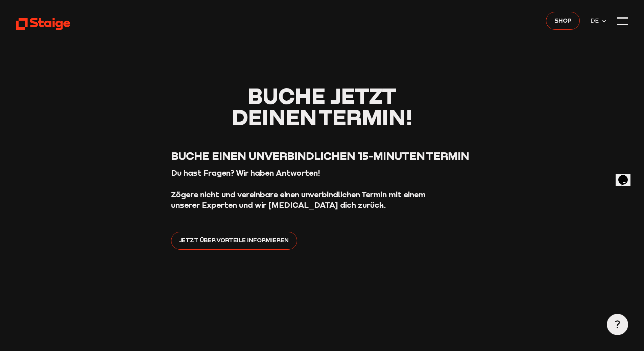
click at [55, 22] on icon at bounding box center [43, 23] width 54 height 13
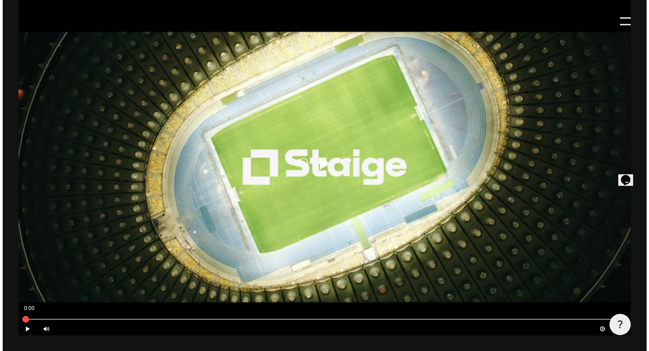
scroll to position [372, 0]
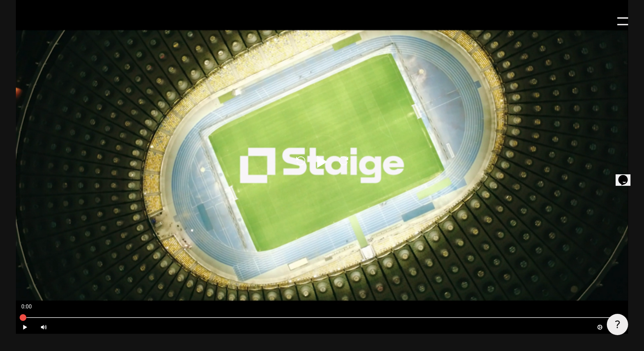
click at [324, 164] on icon at bounding box center [322, 162] width 10 height 12
type input "0.8"
click at [622, 23] on div at bounding box center [622, 21] width 11 height 11
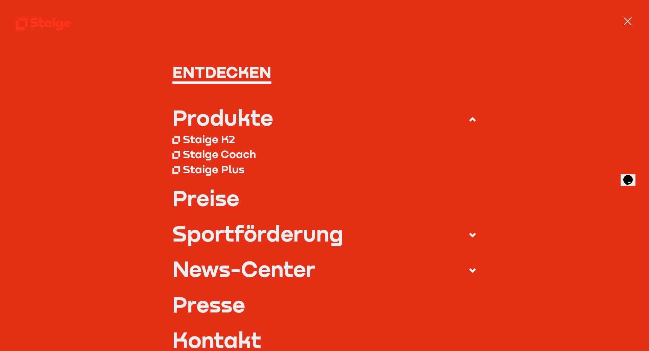
click at [213, 139] on div "Staige K2" at bounding box center [209, 140] width 52 height 14
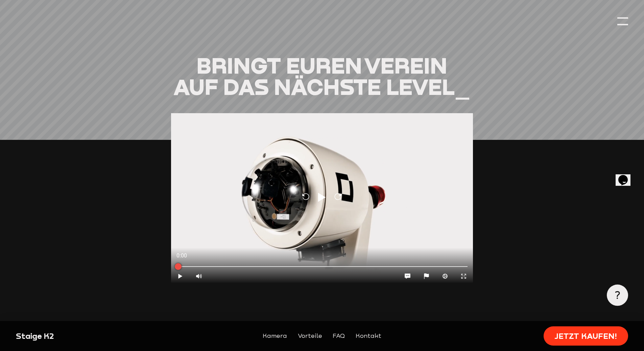
scroll to position [744, 0]
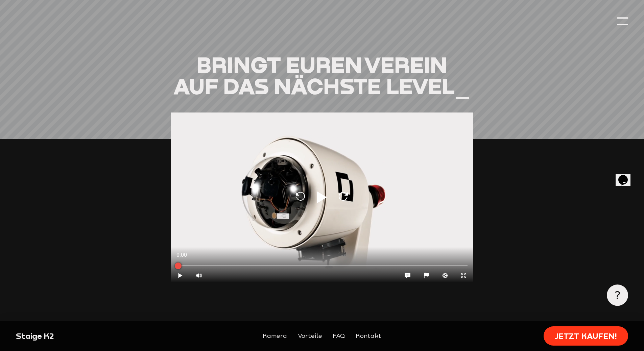
click at [323, 189] on icon "Play" at bounding box center [322, 197] width 16 height 16
type input "0.8"
click at [463, 272] on icon "Expand" at bounding box center [463, 275] width 6 height 6
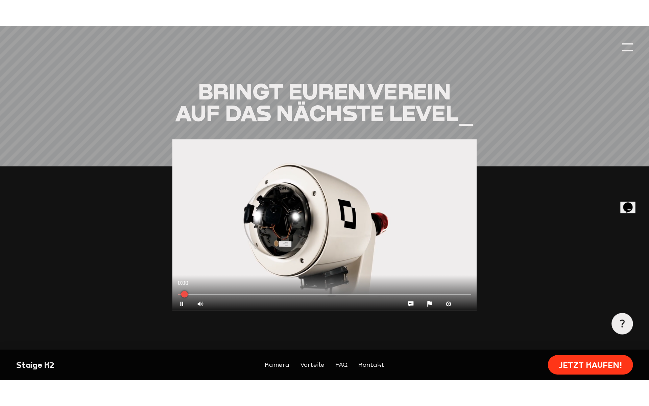
scroll to position [747, 0]
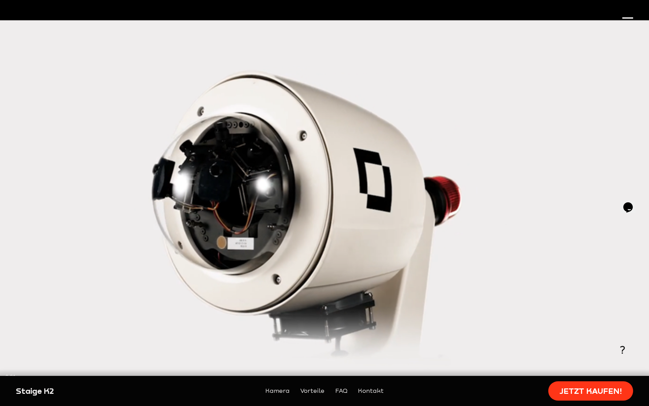
click at [196, 351] on div at bounding box center [324, 389] width 638 height 2
click at [639, 351] on icon at bounding box center [640, 399] width 4 height 4
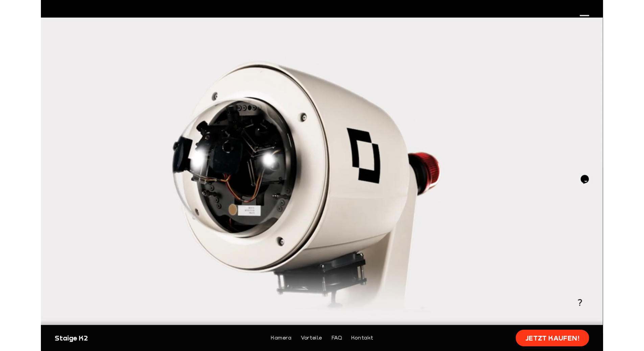
scroll to position [744, 0]
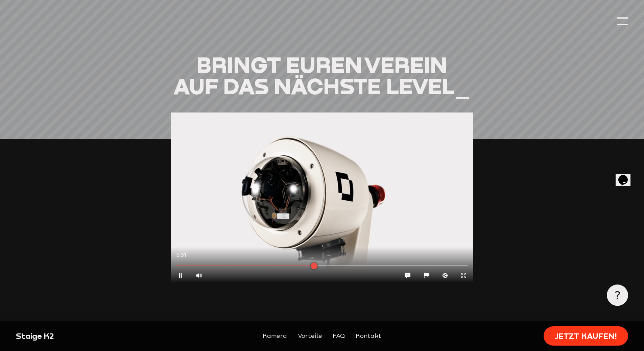
click at [464, 272] on icon "Expand" at bounding box center [463, 275] width 6 height 6
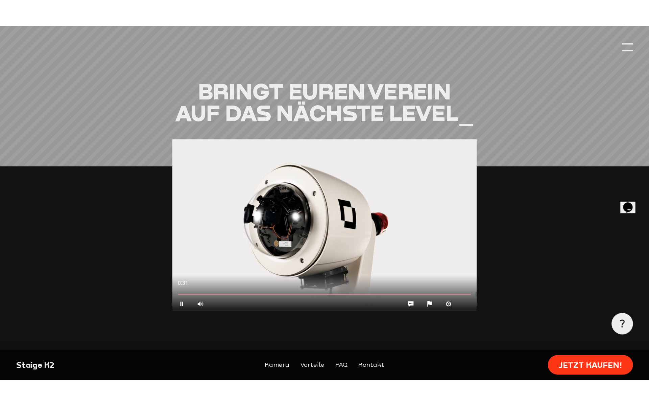
scroll to position [747, 0]
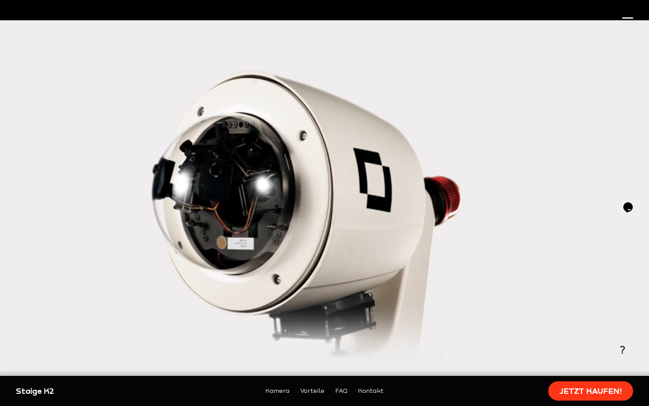
click at [620, 351] on icon "Cog" at bounding box center [621, 399] width 6 height 6
click at [598, 250] on div at bounding box center [324, 203] width 649 height 406
click at [598, 250] on div "Reload Play Reload" at bounding box center [324, 203] width 649 height 406
click at [7, 351] on icon "Pause" at bounding box center [9, 399] width 6 height 6
click at [643, 351] on button "Contract" at bounding box center [639, 398] width 19 height 13
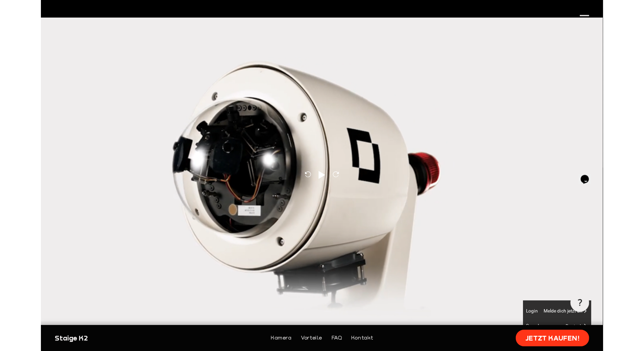
scroll to position [744, 0]
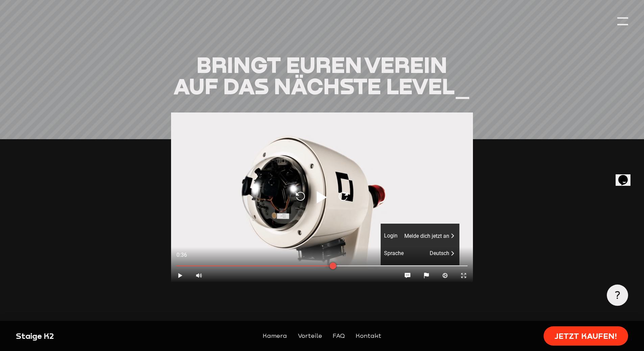
click at [321, 191] on icon at bounding box center [322, 197] width 10 height 12
click at [463, 273] on icon at bounding box center [463, 275] width 4 height 4
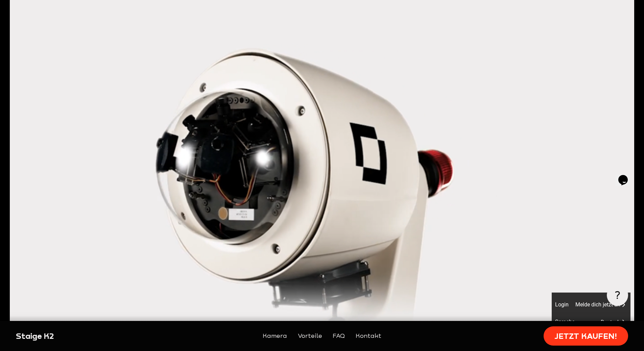
click at [463, 305] on div at bounding box center [322, 175] width 644 height 351
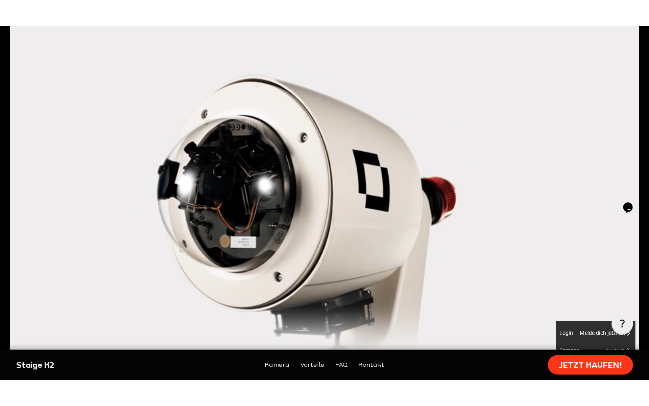
scroll to position [747, 0]
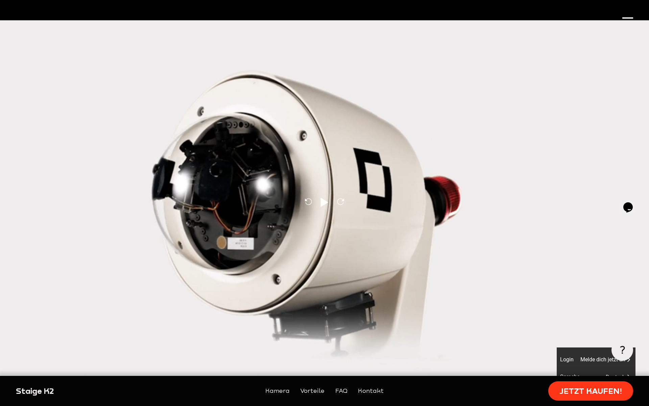
click at [307, 351] on div "Play Volume High Chatbox Ellipses Flag Cog Contract" at bounding box center [324, 398] width 649 height 13
click at [296, 351] on div at bounding box center [324, 389] width 638 height 2
click at [635, 351] on button "Contract" at bounding box center [639, 398] width 19 height 13
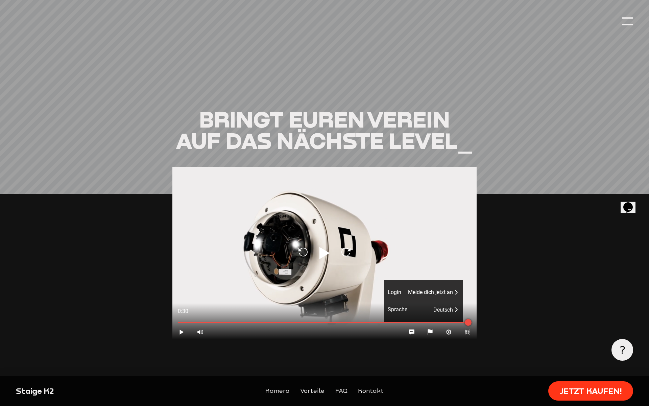
click at [505, 109] on section "Bringt euren Verein auf das nächste Level_ Reload Play Reload 0:30 Play Volume …" at bounding box center [324, 289] width 617 height 361
click at [445, 127] on span "auf das nächste Level_" at bounding box center [324, 140] width 297 height 26
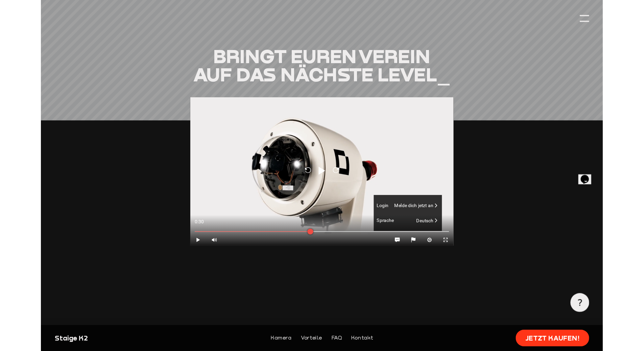
scroll to position [744, 0]
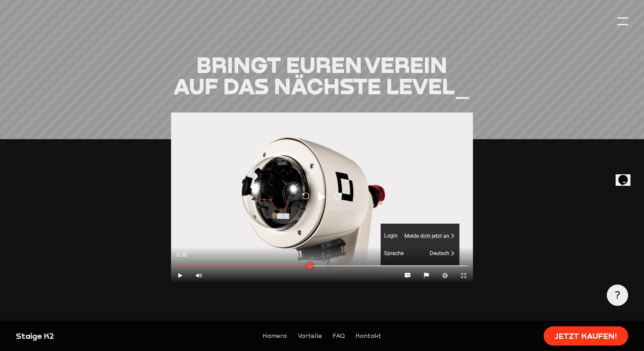
click at [436, 75] on span "auf das nächste Level_" at bounding box center [321, 86] width 297 height 26
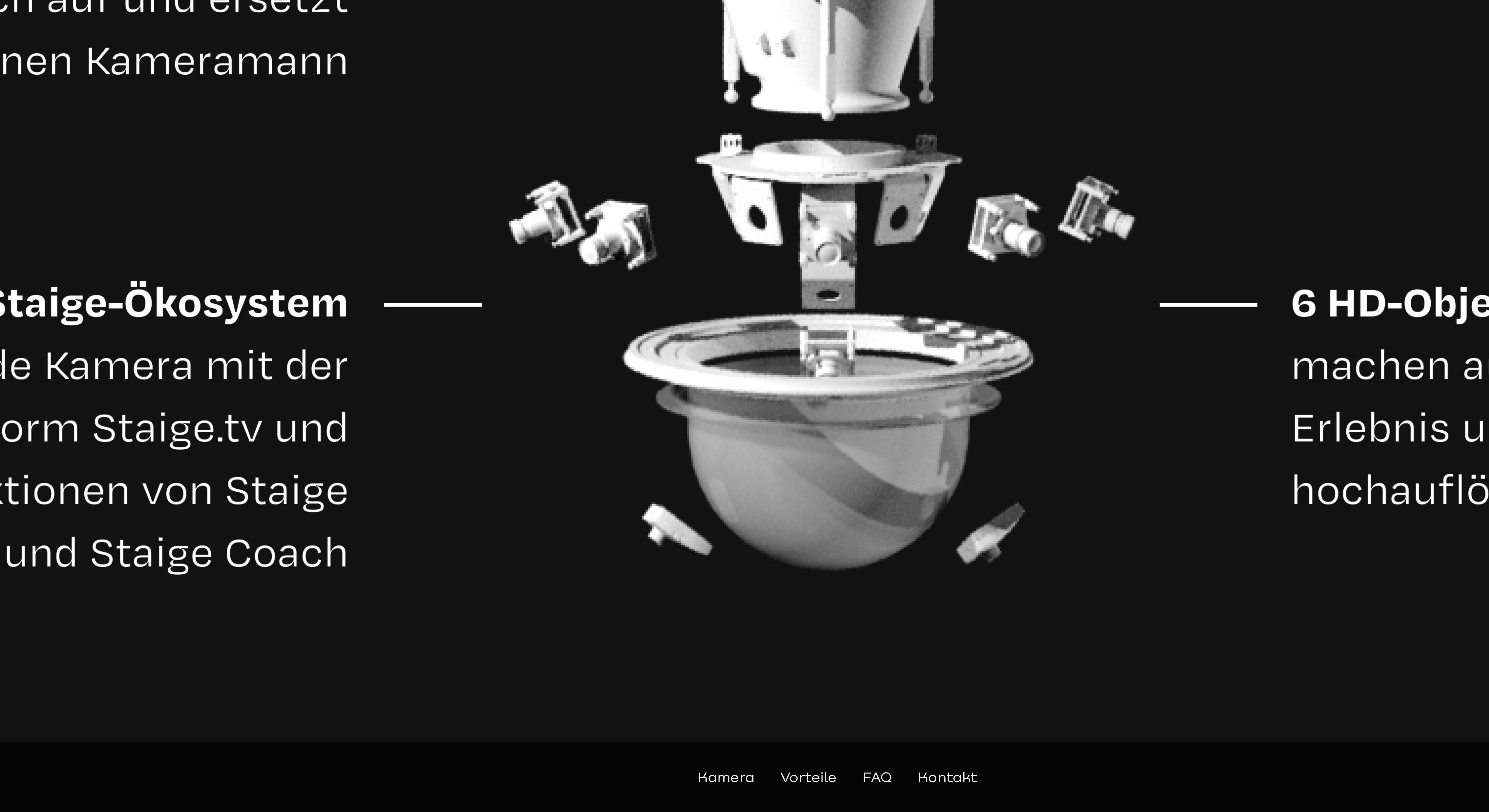
scroll to position [3701, 0]
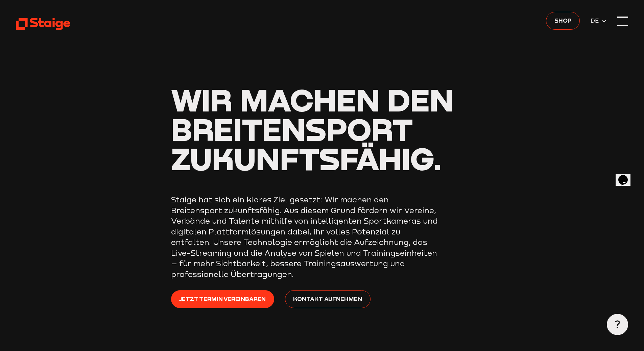
click at [622, 20] on div at bounding box center [622, 21] width 11 height 11
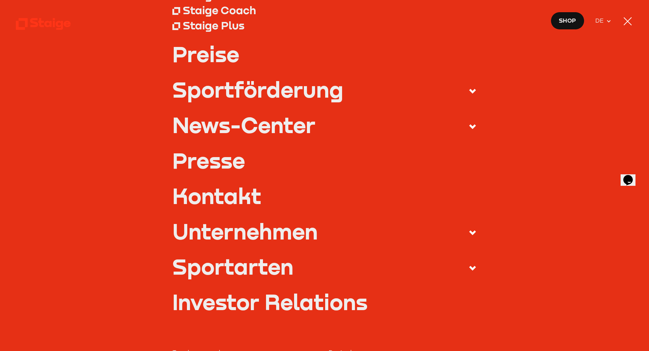
scroll to position [101, 0]
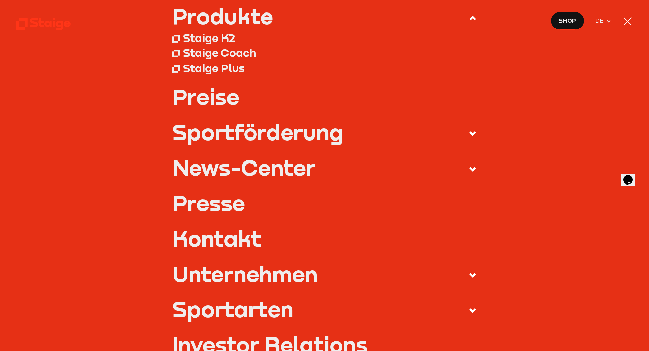
click at [190, 99] on link "Preise" at bounding box center [324, 96] width 305 height 21
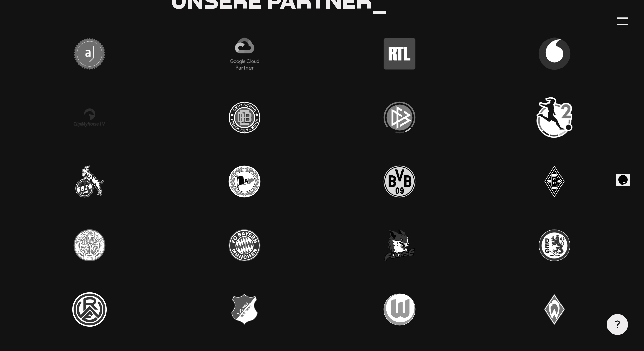
scroll to position [2096, 0]
click at [391, 52] on img at bounding box center [399, 54] width 43 height 43
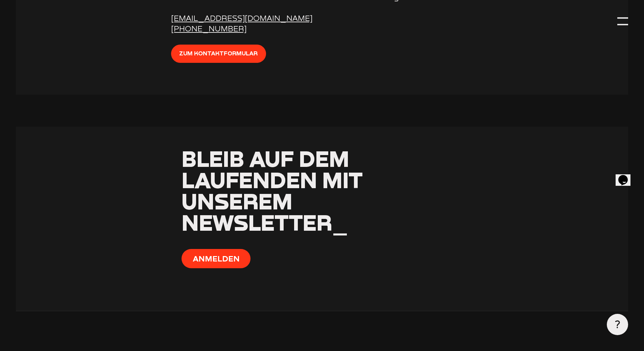
scroll to position [2374, 0]
